Goal: Navigation & Orientation: Find specific page/section

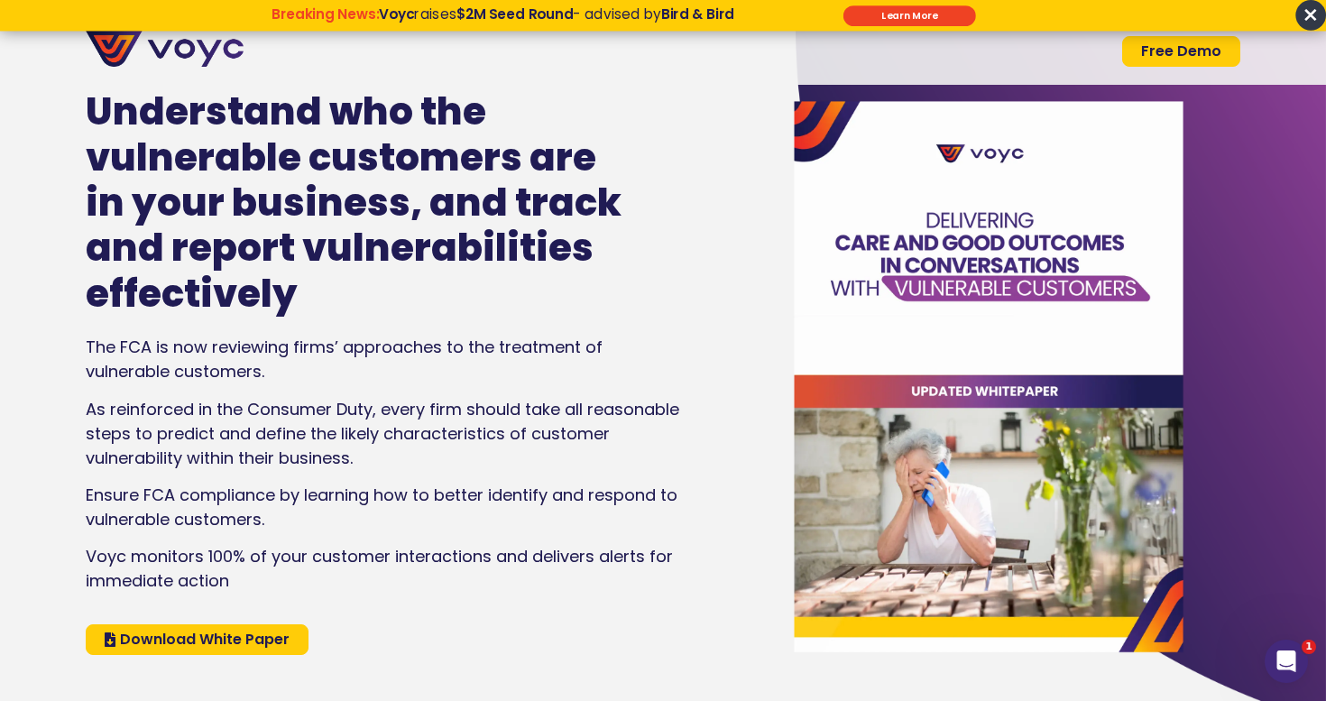
click at [1301, 2] on p "×" at bounding box center [1311, 15] width 31 height 31
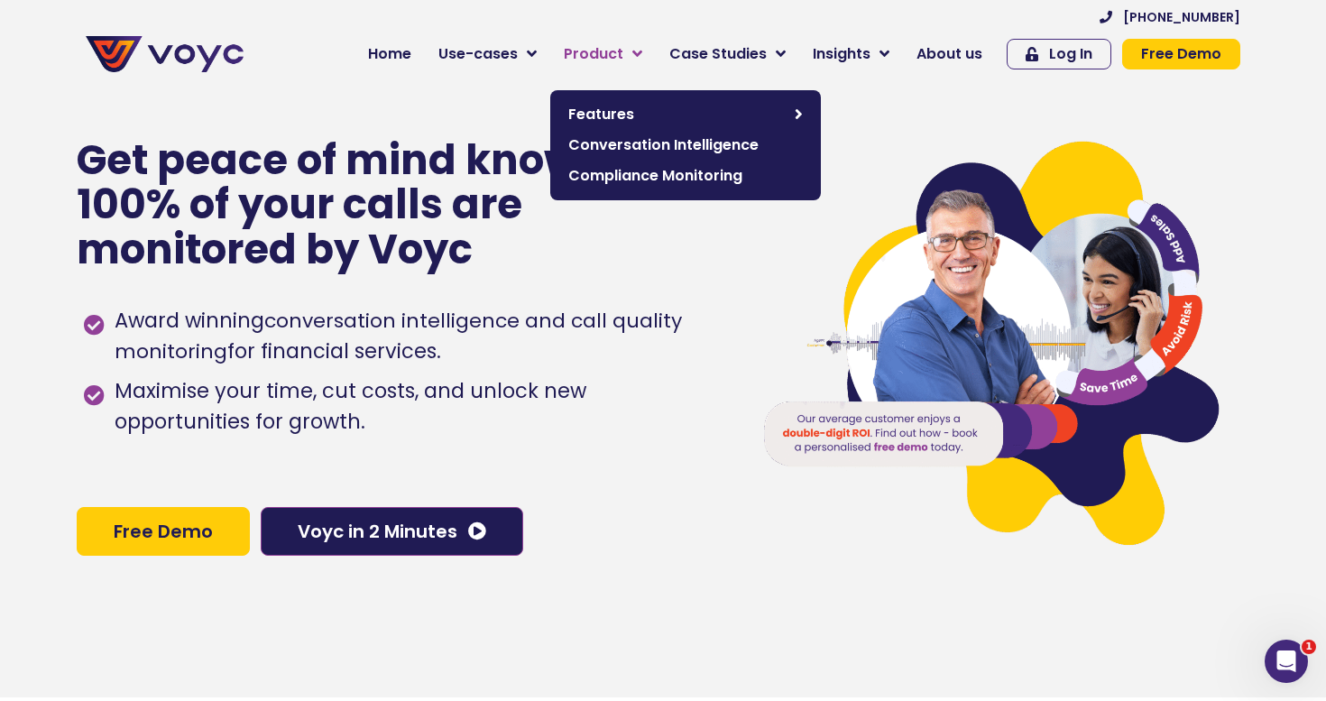
click at [623, 45] on span "Product" at bounding box center [594, 54] width 60 height 22
click at [632, 175] on span "Compliance Monitoring" at bounding box center [685, 176] width 235 height 22
